Goal: Information Seeking & Learning: Understand process/instructions

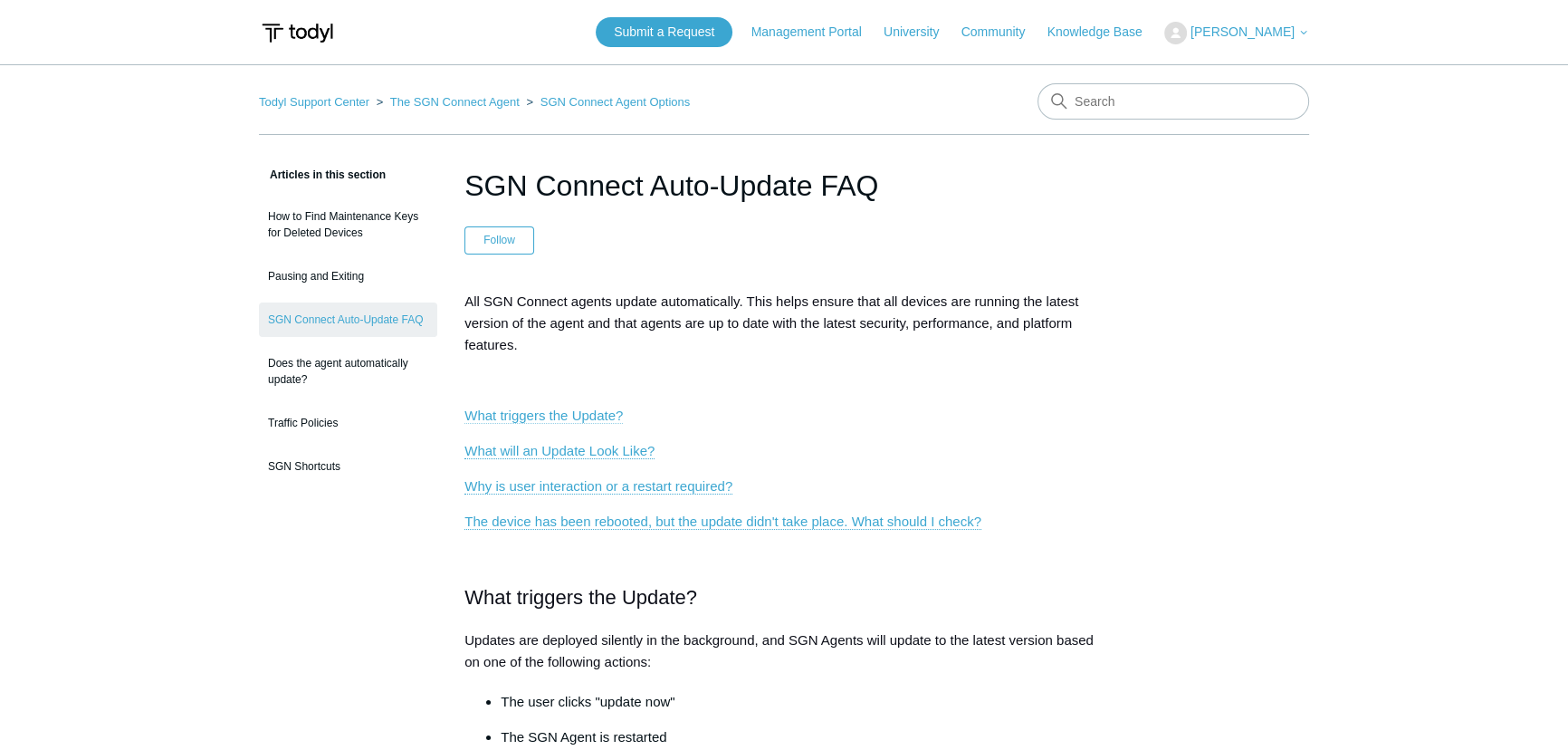
click at [558, 412] on link "What triggers the Update?" at bounding box center [543, 415] width 158 height 17
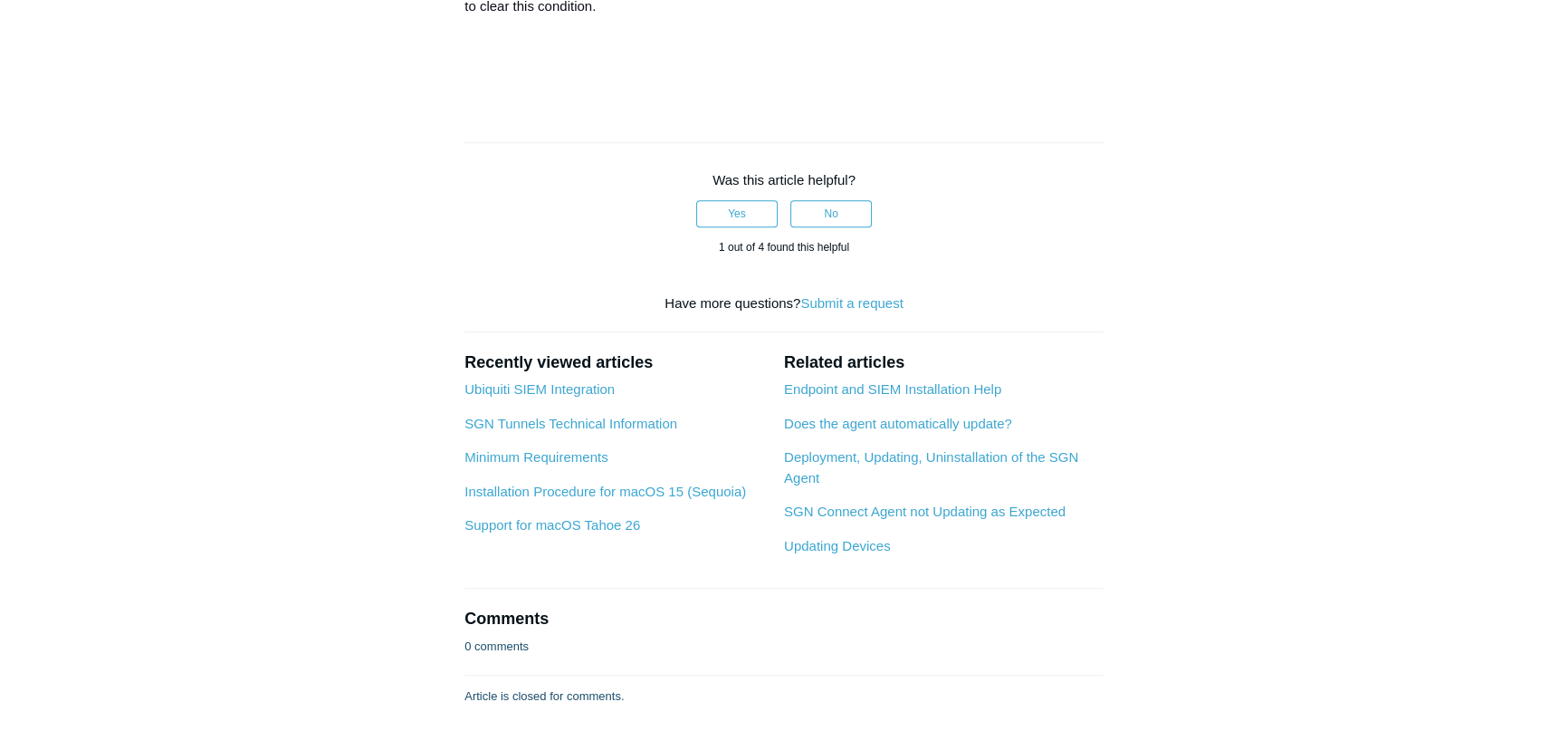
scroll to position [1815, 0]
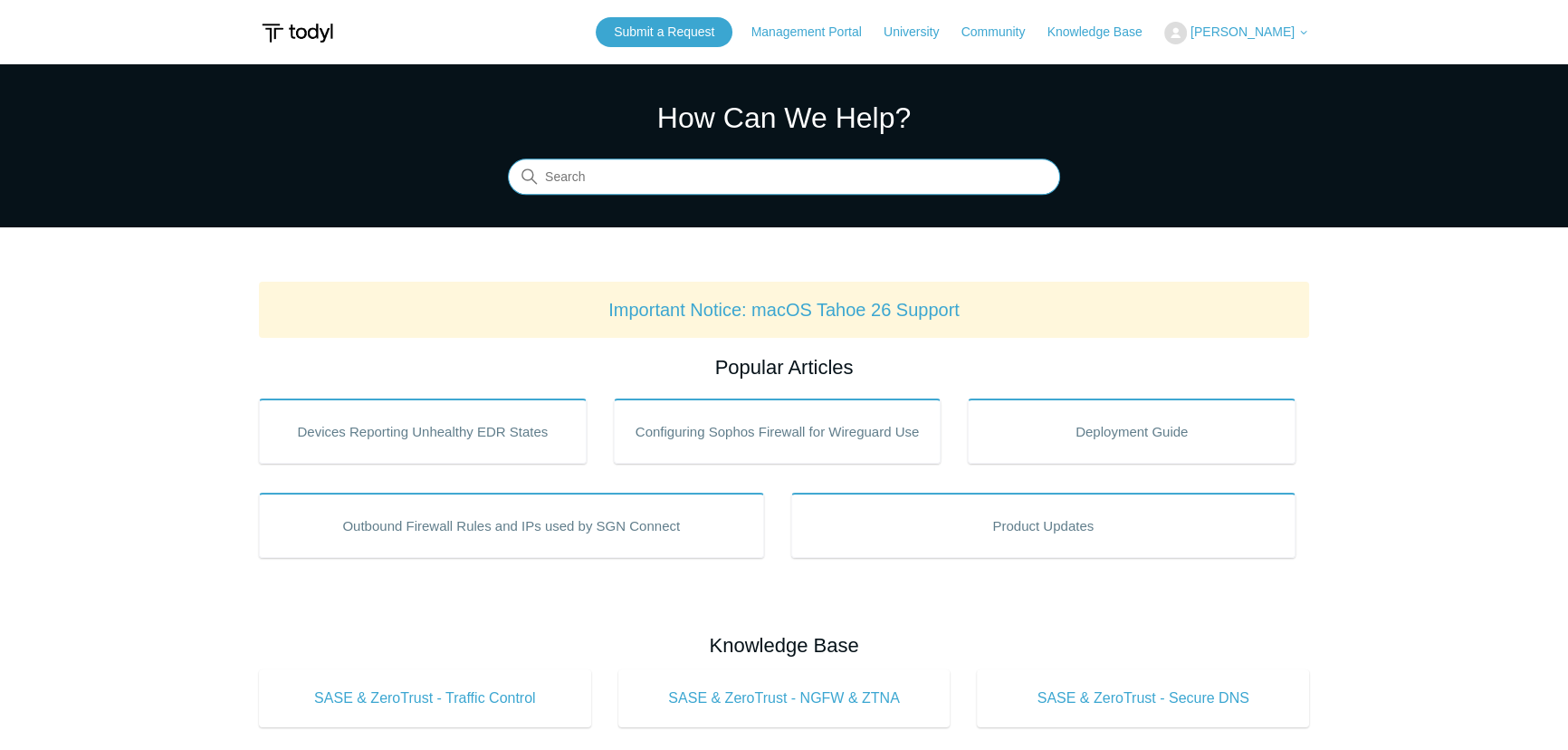
click at [766, 185] on input "Search" at bounding box center [783, 177] width 552 height 36
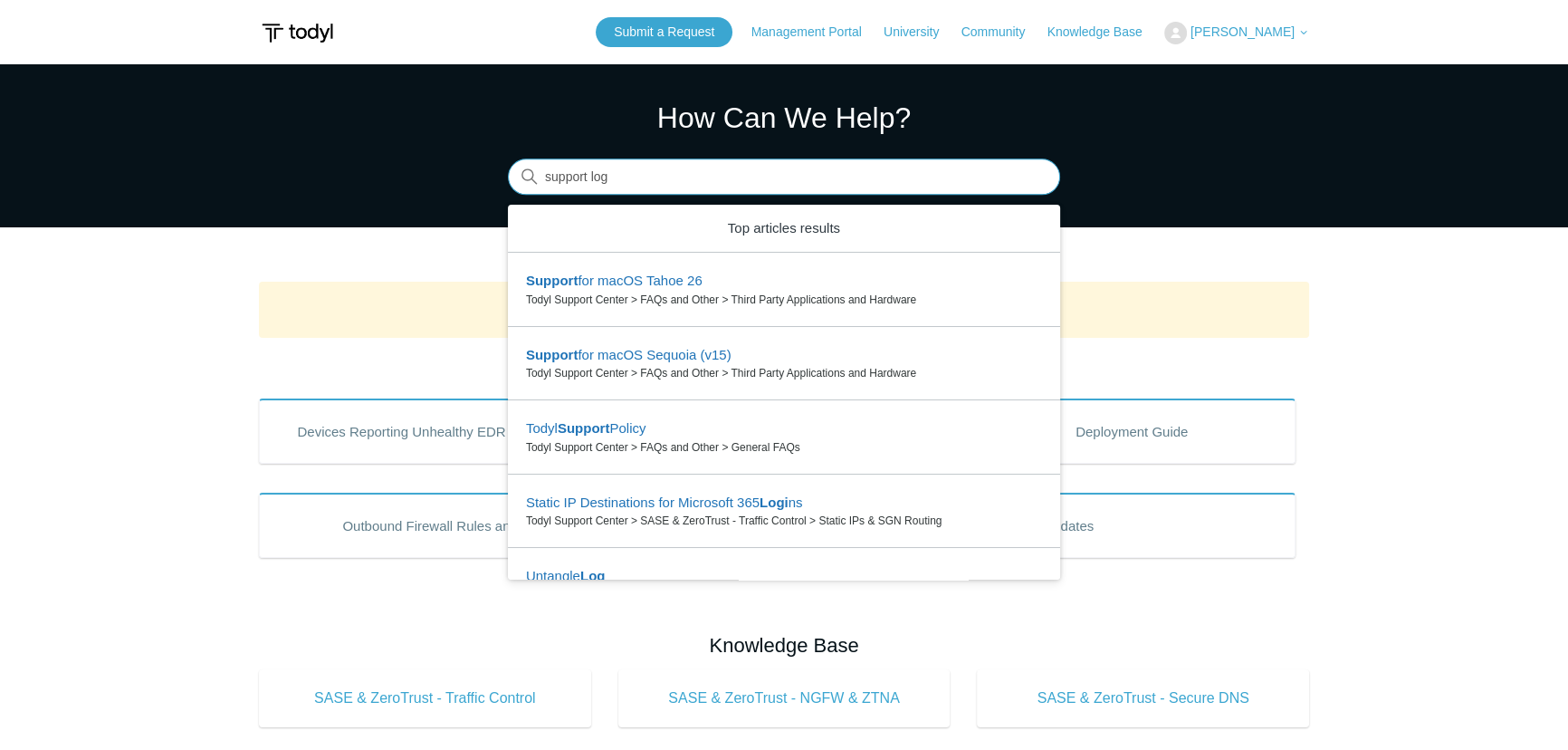
type input "support log"
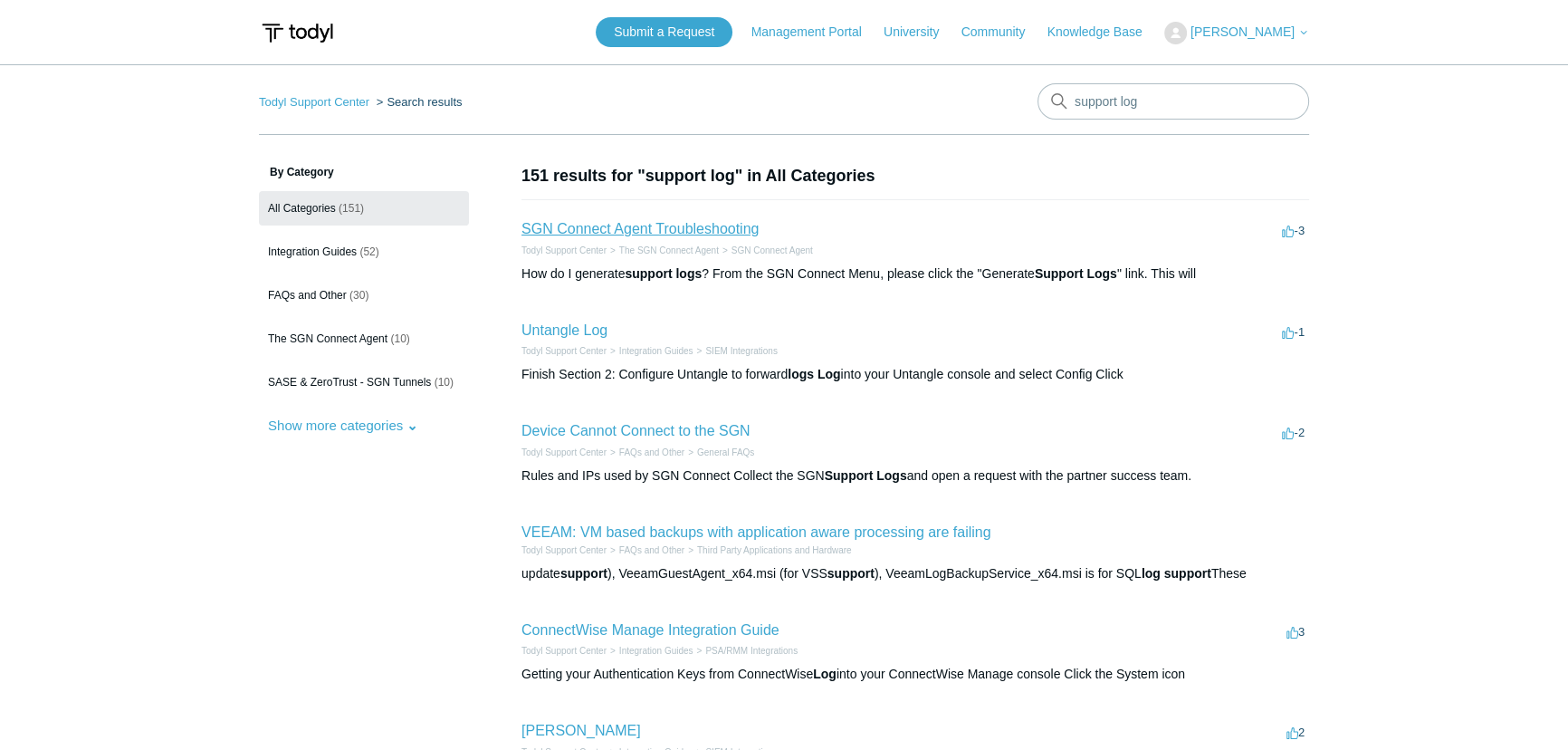
click at [656, 225] on link "SGN Connect Agent Troubleshooting" at bounding box center [639, 229] width 237 height 16
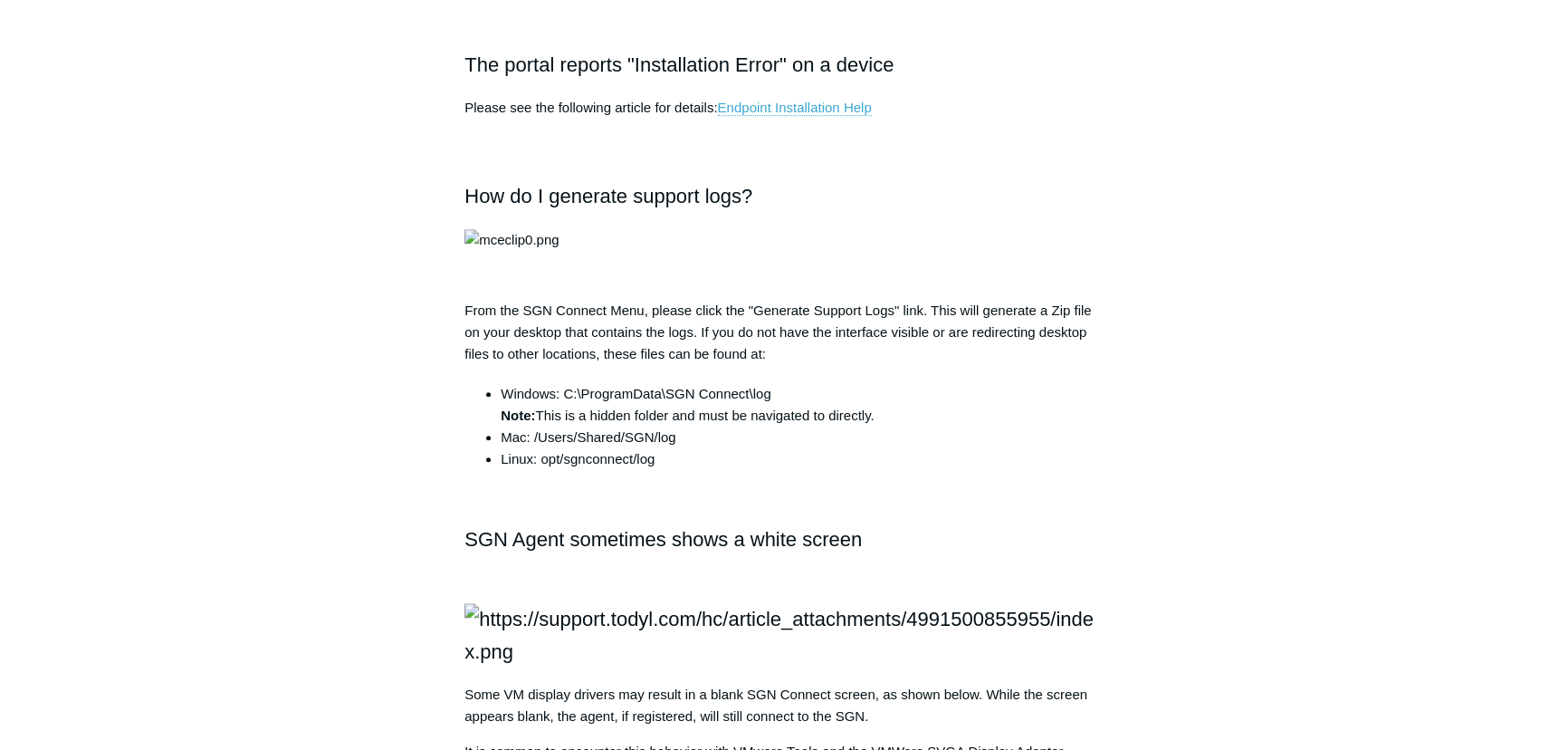
scroll to position [1564, 0]
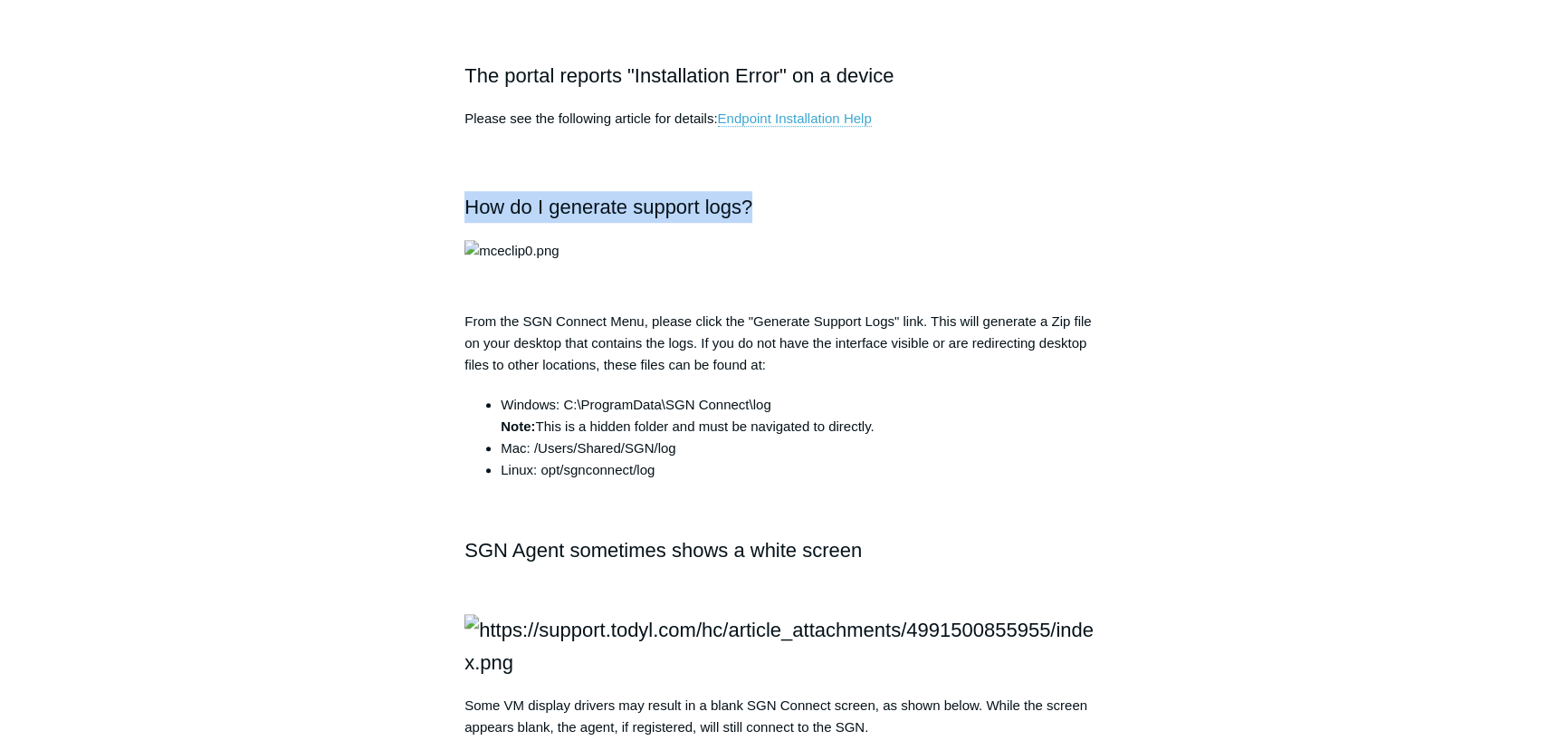
drag, startPoint x: 460, startPoint y: 204, endPoint x: 945, endPoint y: 309, distance: 496.2
click at [945, 309] on article "SGN Connect Agent Troubleshooting Follow Not yet followed by anyone The followi…" at bounding box center [783, 227] width 694 height 3256
click at [868, 167] on h2 at bounding box center [784, 158] width 639 height 31
drag, startPoint x: 533, startPoint y: 221, endPoint x: 833, endPoint y: 216, distance: 300.0
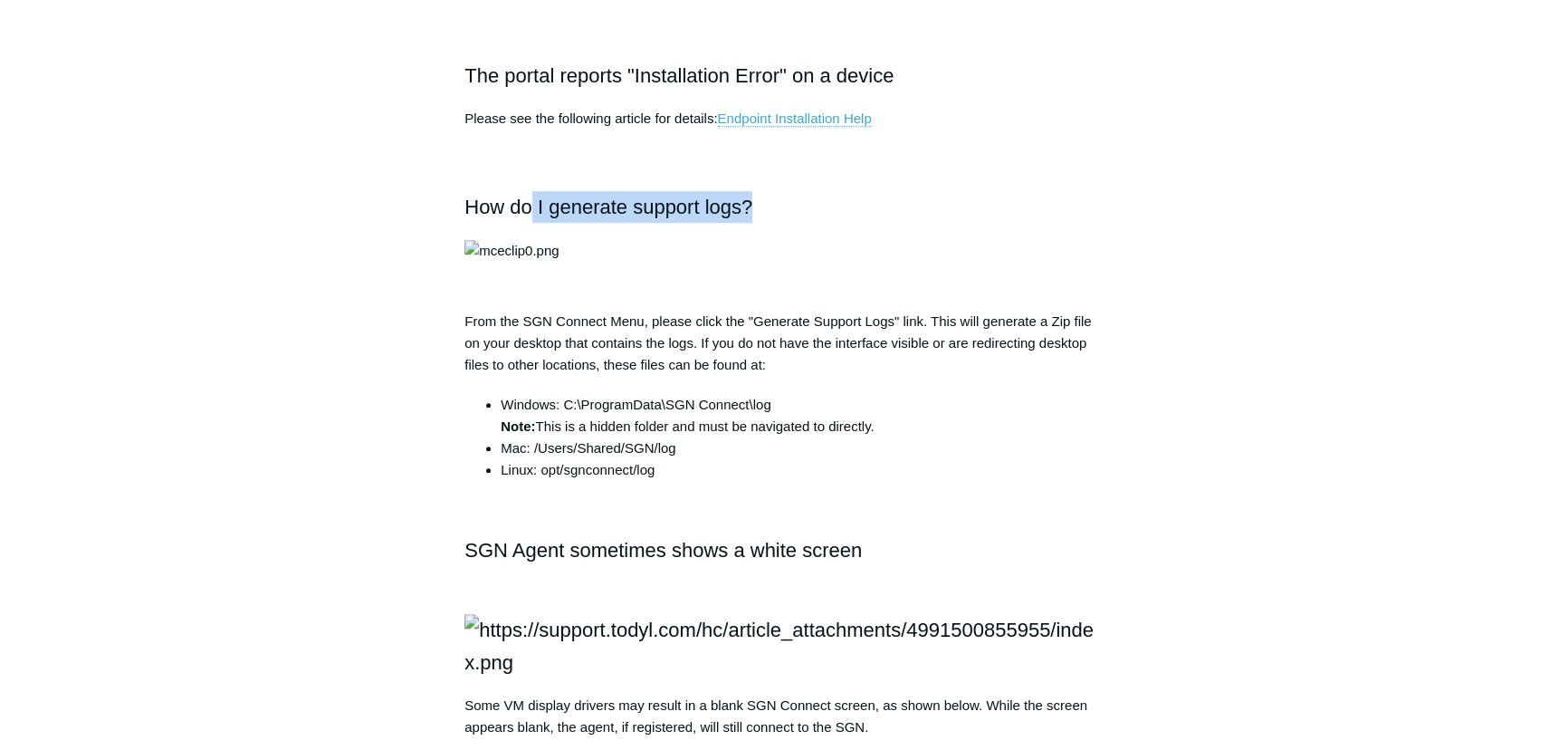
click at [839, 199] on h2 "How do I generate support logs?" at bounding box center [784, 207] width 639 height 31
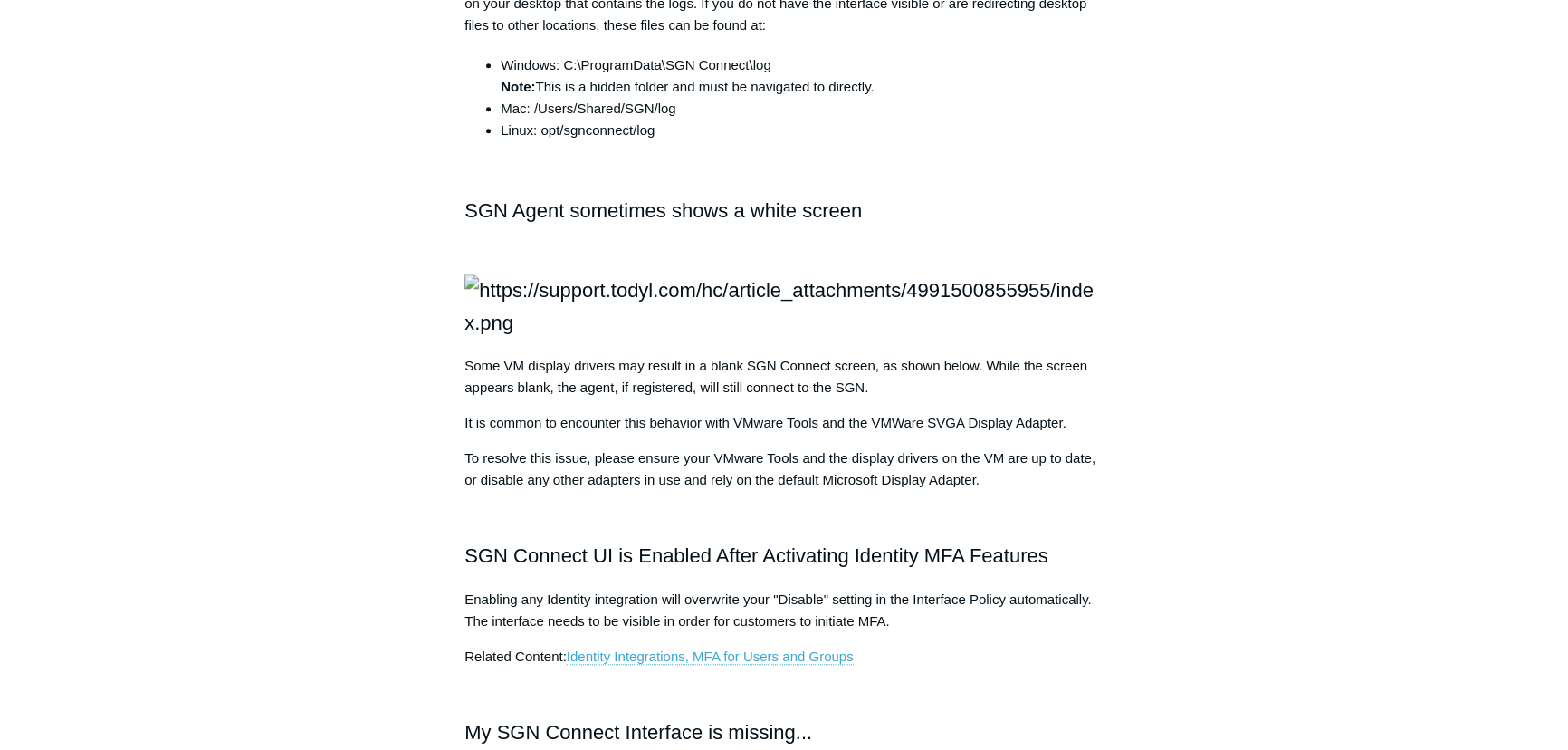
scroll to position [1975, 0]
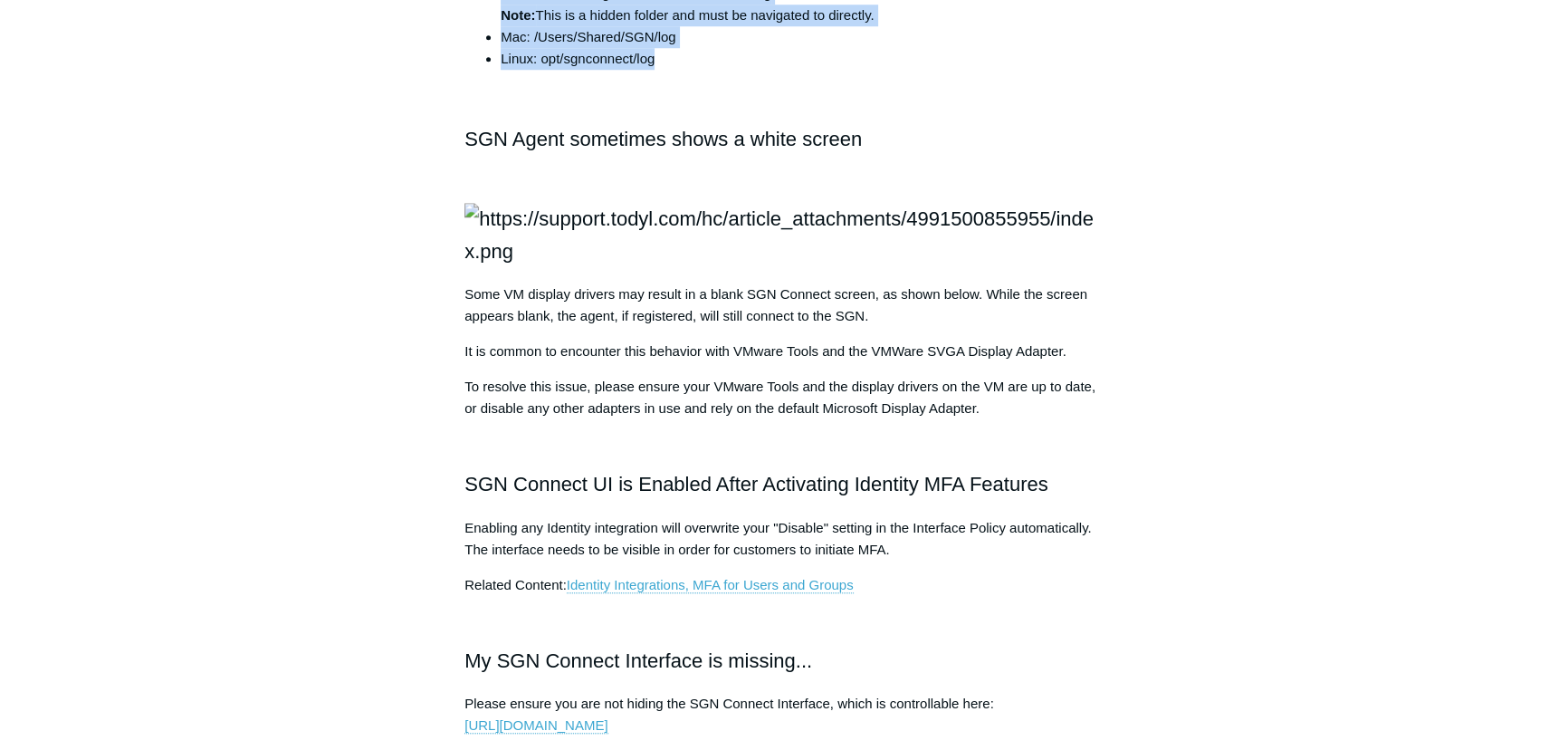
drag, startPoint x: 792, startPoint y: 200, endPoint x: 1031, endPoint y: 506, distance: 388.3
copy div "From the SGN Connect Menu, please click the "Generate Support Logs" link. This …"
